Goal: Navigation & Orientation: Find specific page/section

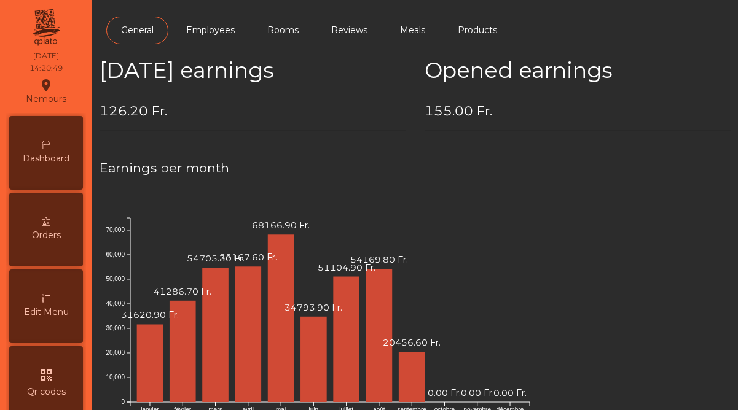
click at [45, 151] on div "Dashboard" at bounding box center [46, 153] width 74 height 74
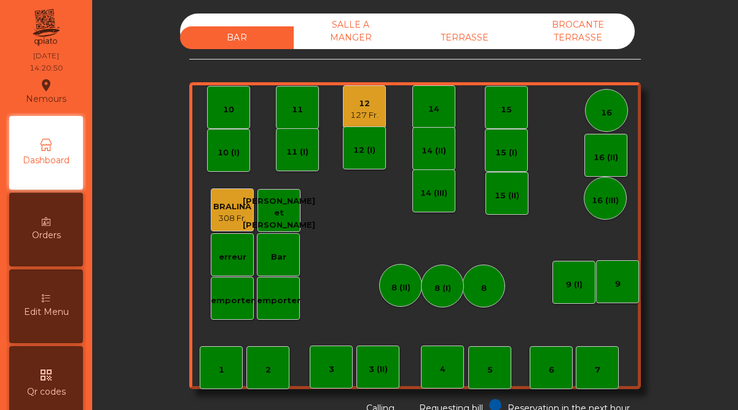
click at [370, 99] on div "12" at bounding box center [364, 104] width 28 height 12
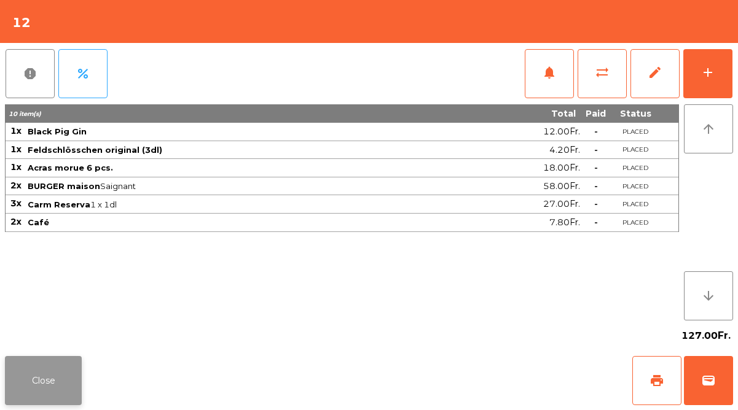
click at [60, 380] on button "Close" at bounding box center [43, 380] width 77 height 49
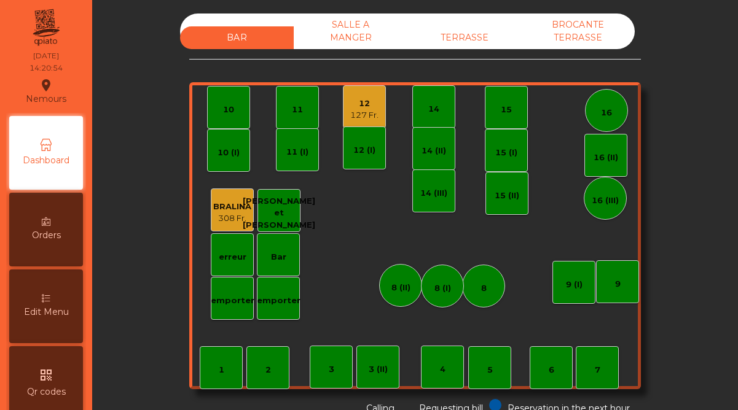
click at [479, 31] on div "TERRASSE" at bounding box center [464, 37] width 114 height 23
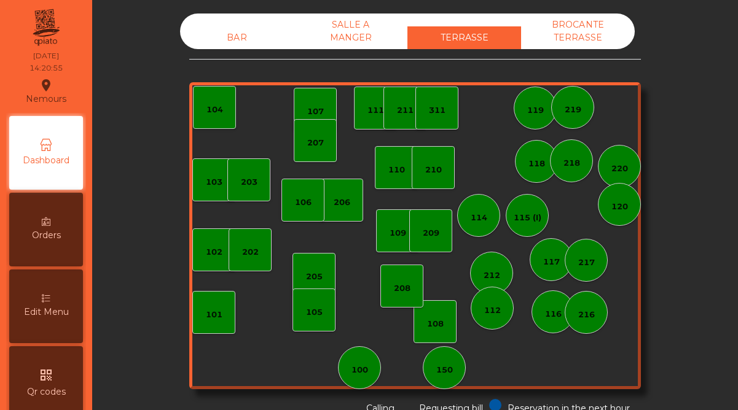
scroll to position [633, 0]
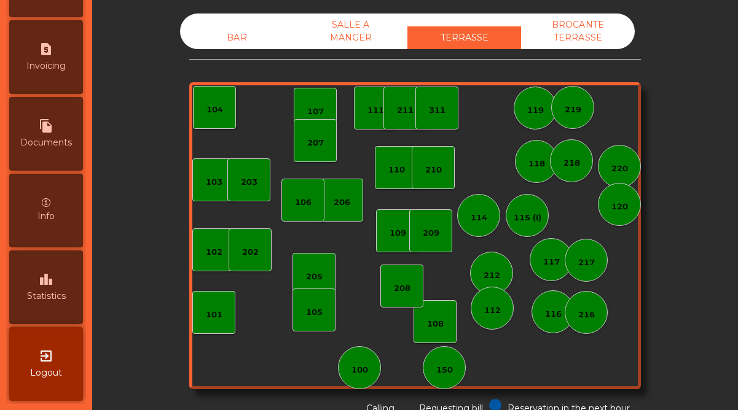
click at [41, 266] on div "leaderboard Statistics" at bounding box center [46, 288] width 74 height 74
